Goal: Find specific page/section: Find specific page/section

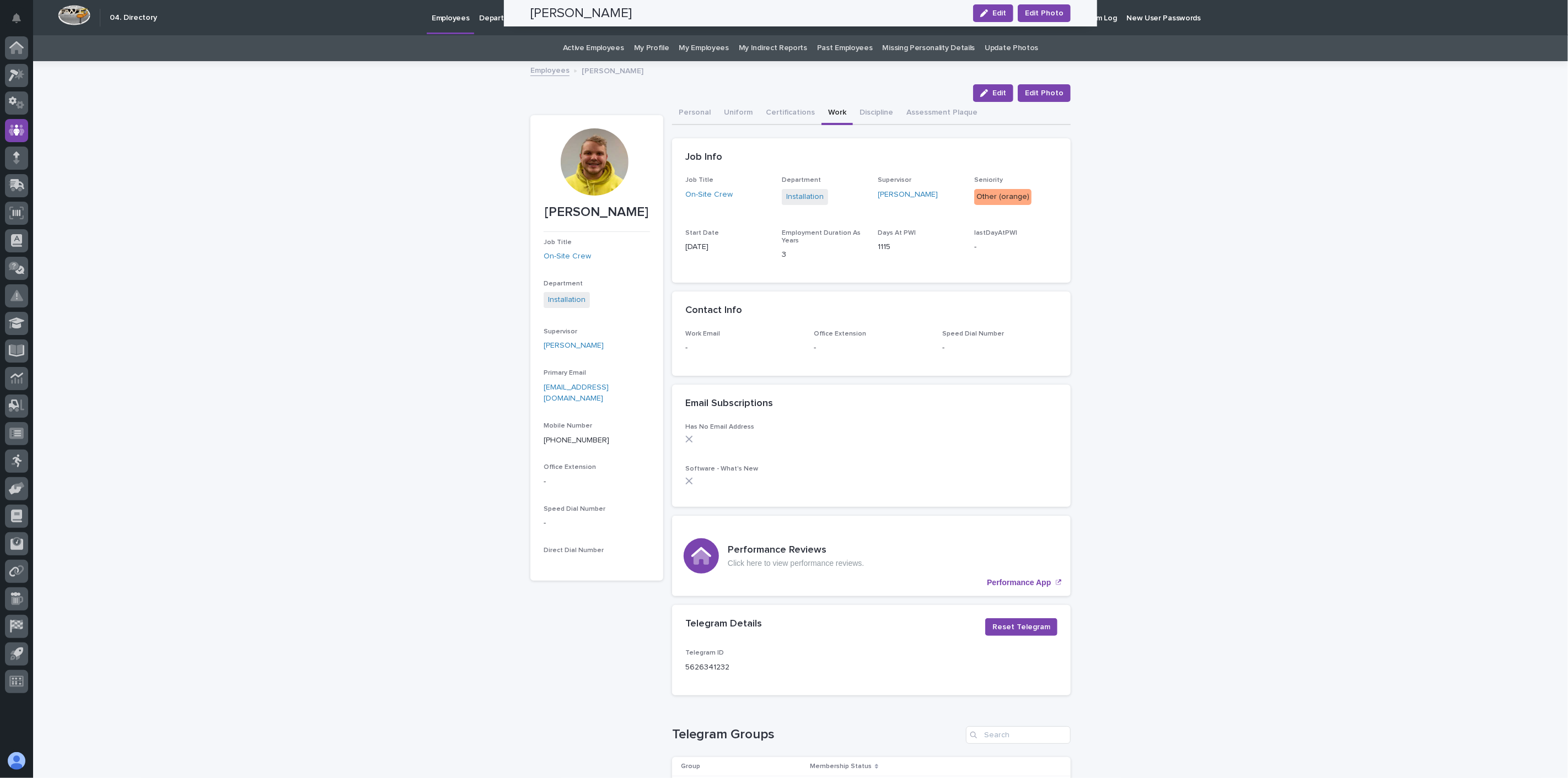
scroll to position [796, 0]
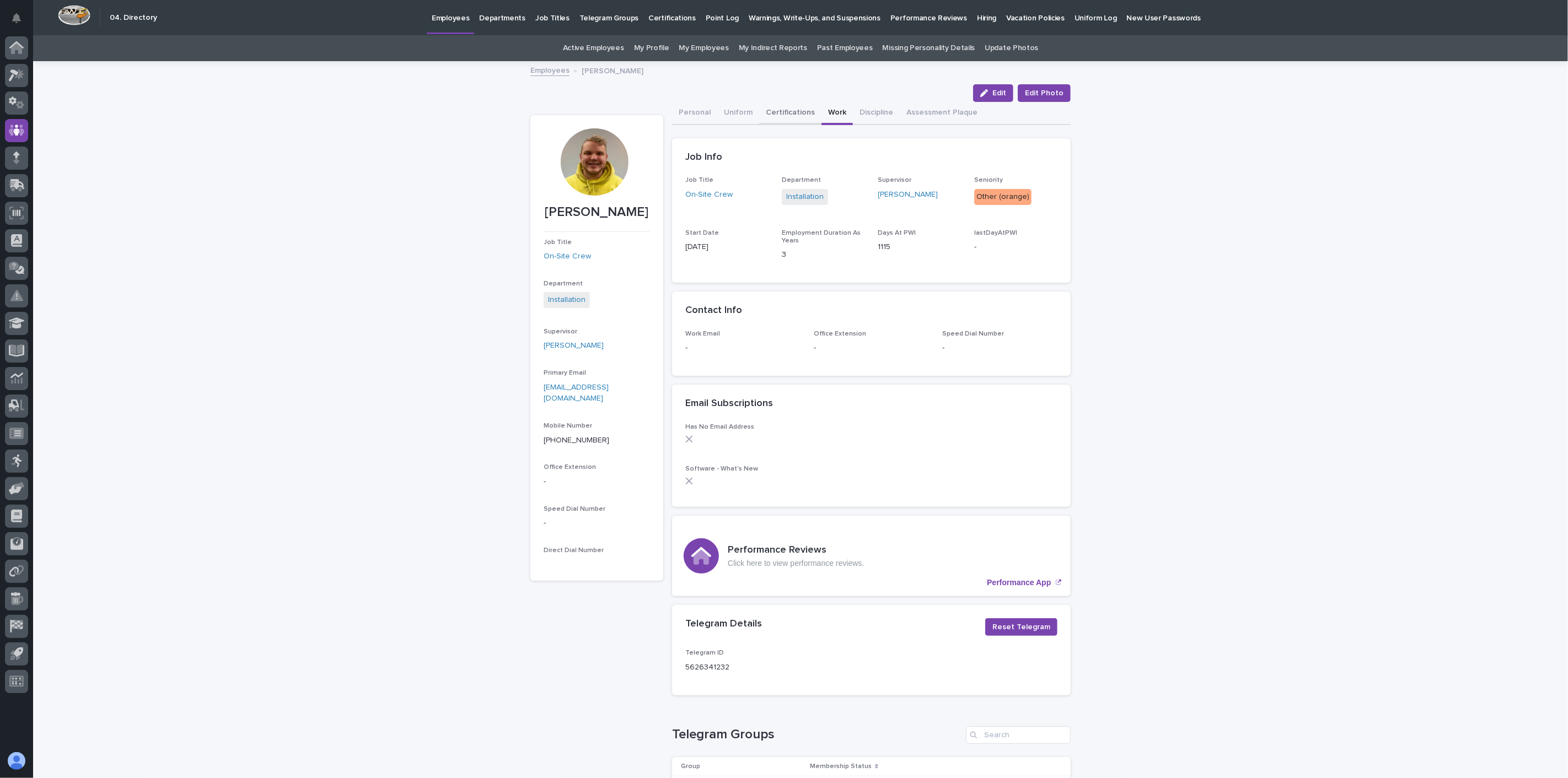
drag, startPoint x: 784, startPoint y: 114, endPoint x: 793, endPoint y: 119, distance: 10.3
click at [784, 114] on button "Certifications" at bounding box center [790, 113] width 62 height 23
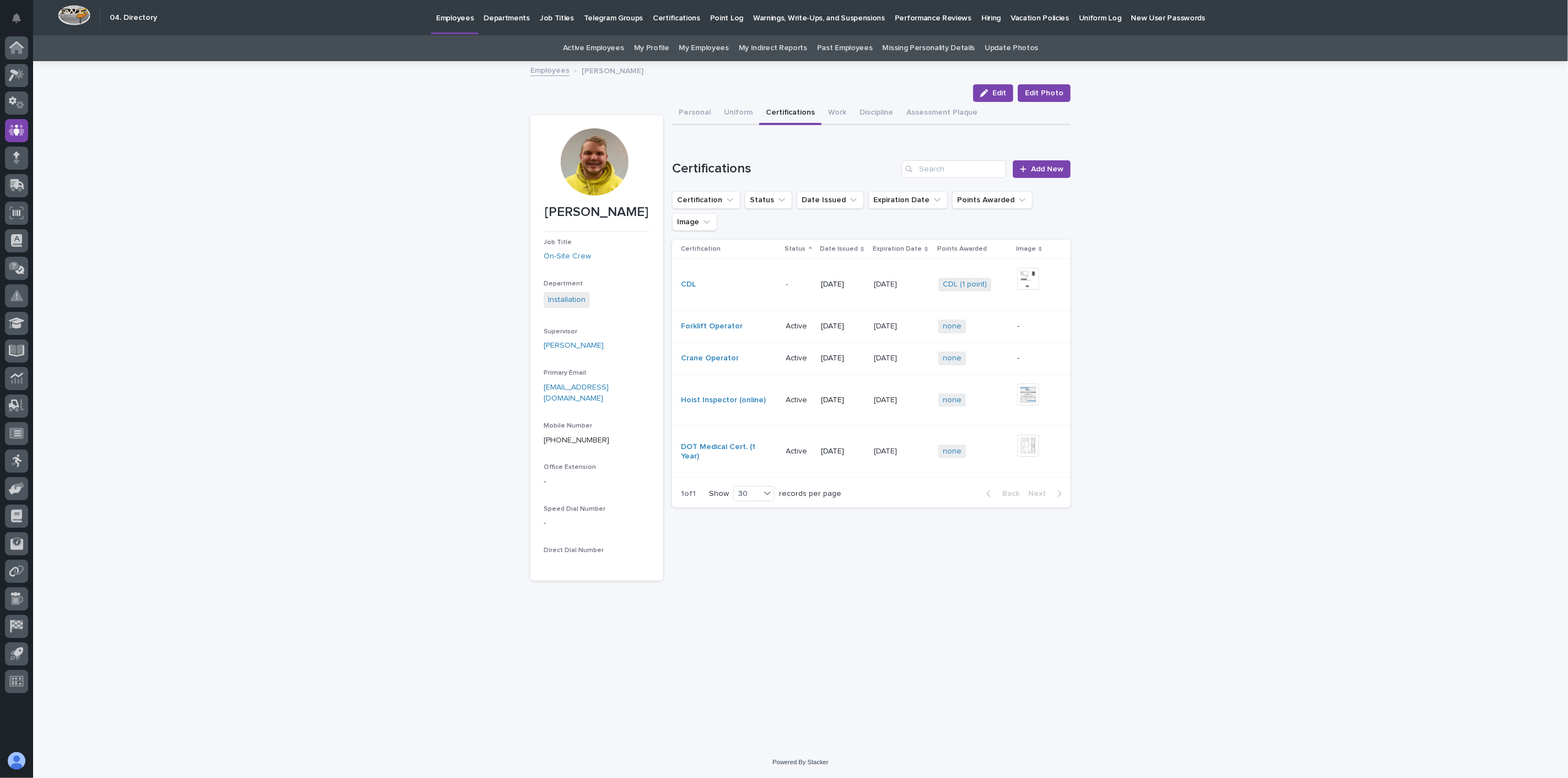
click at [1236, 241] on div "Loading... Saving… Loading... Saving… [PERSON_NAME] Edit Edit Photo Edit Edit P…" at bounding box center [800, 404] width 1535 height 684
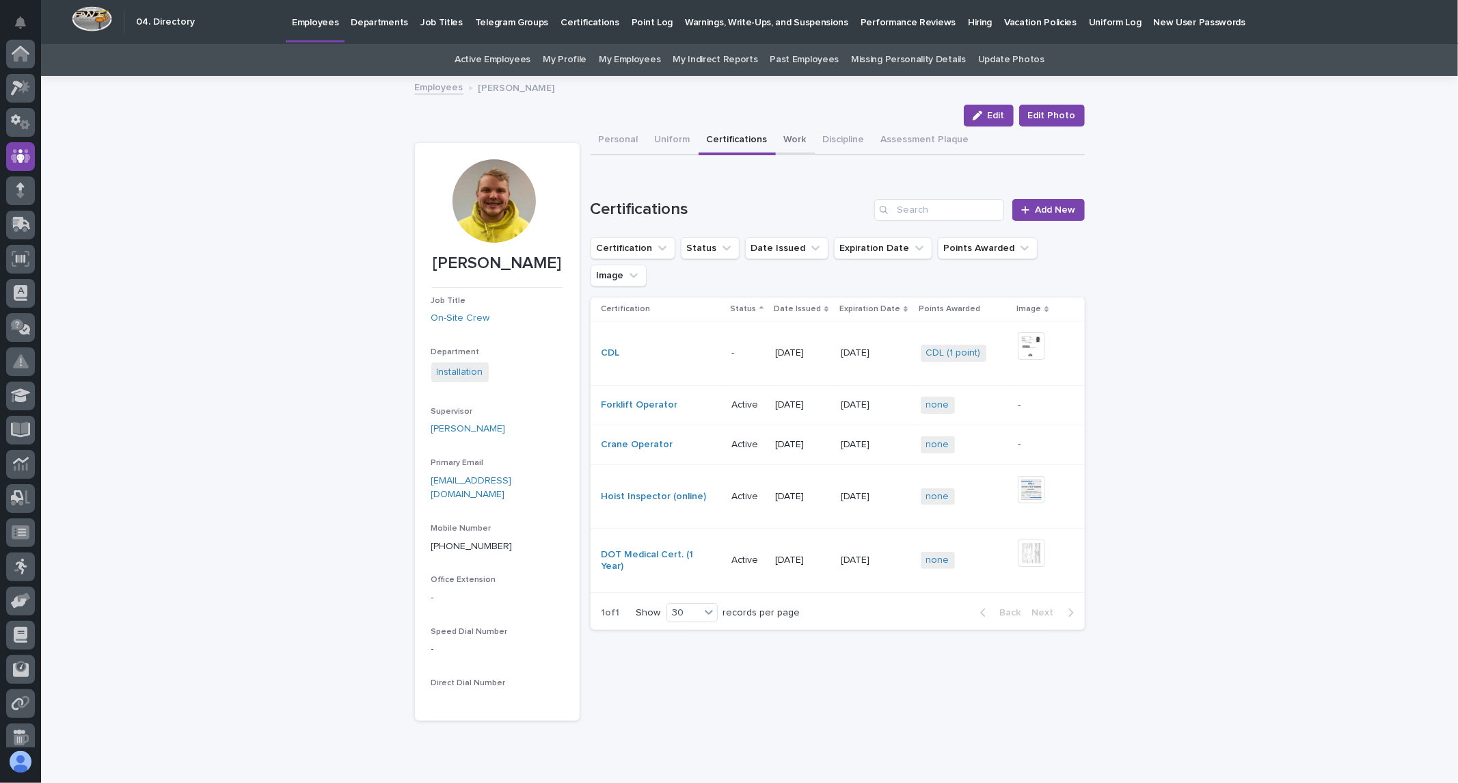
click at [779, 135] on button "Work" at bounding box center [795, 140] width 39 height 29
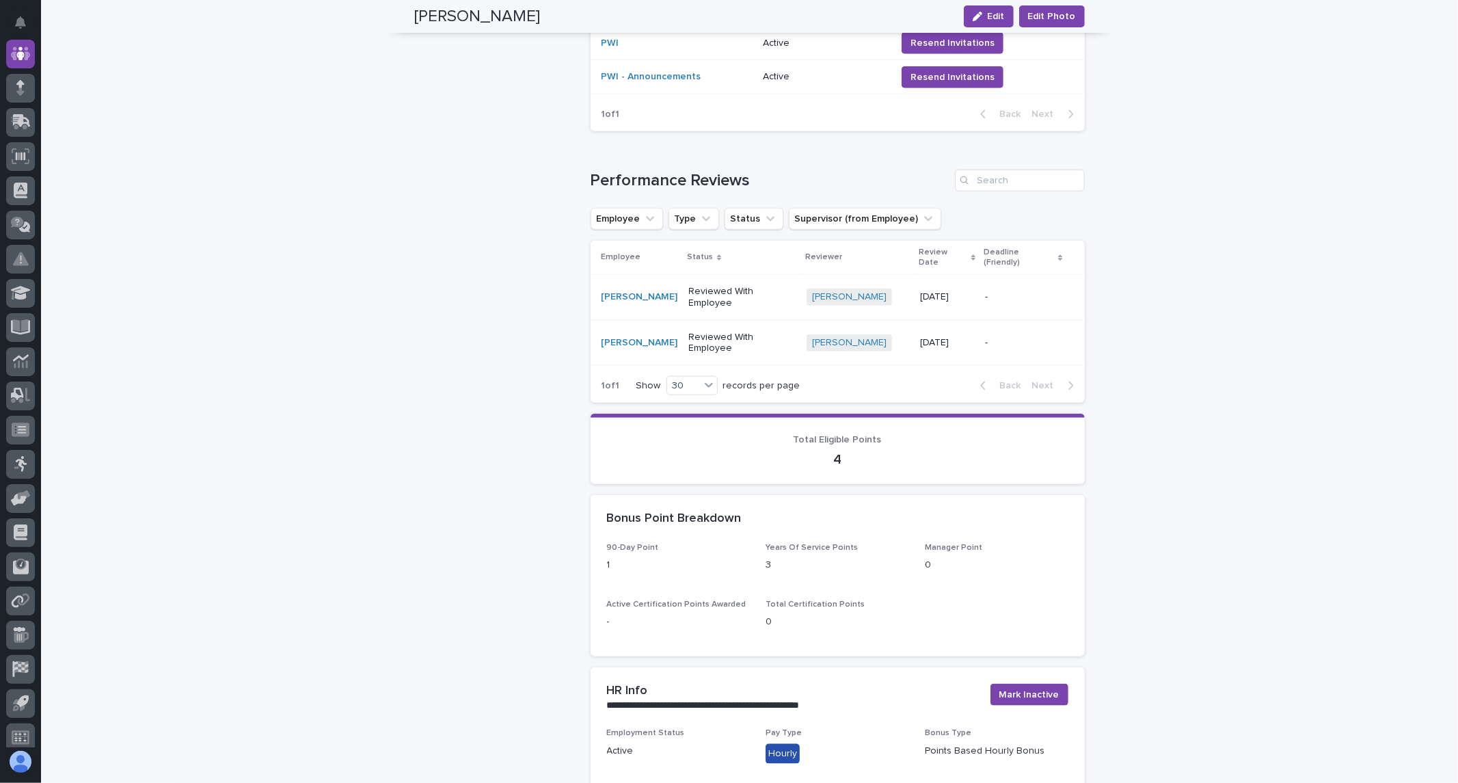
scroll to position [1044, 0]
